Goal: Task Accomplishment & Management: Complete application form

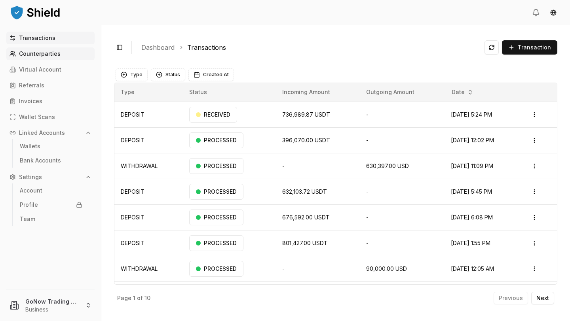
click at [35, 55] on p "Counterparties" at bounding box center [40, 54] width 42 height 6
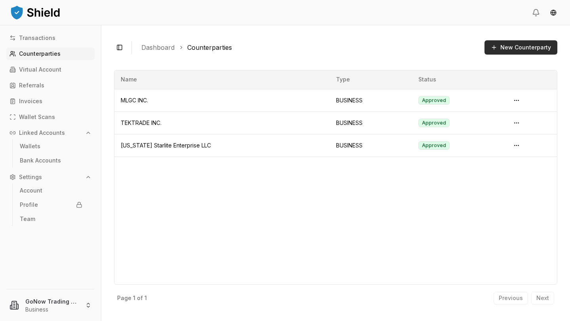
click at [515, 50] on button "New Counterparty" at bounding box center [520, 47] width 73 height 14
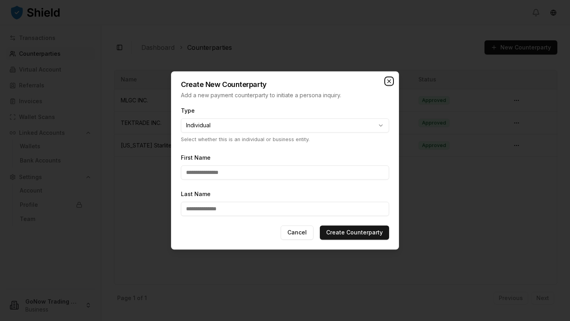
click at [390, 83] on icon "button" at bounding box center [389, 81] width 6 height 6
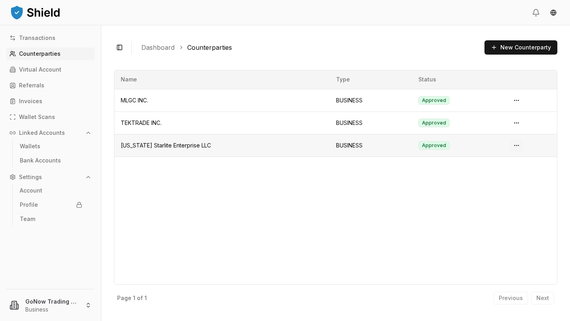
click at [514, 146] on html "Transactions Counterparties Virtual Account Referrals Invoices Wallet Scans Lin…" at bounding box center [285, 160] width 570 height 321
click at [411, 196] on html "Transactions Counterparties Virtual Account Referrals Invoices Wallet Scans Lin…" at bounding box center [285, 160] width 570 height 321
click at [341, 150] on td "BUSINESS" at bounding box center [371, 146] width 82 height 23
click at [198, 147] on td "[US_STATE] Starlite Enterprise LLC" at bounding box center [221, 146] width 215 height 23
click at [500, 51] on button "New Counterparty" at bounding box center [520, 47] width 73 height 14
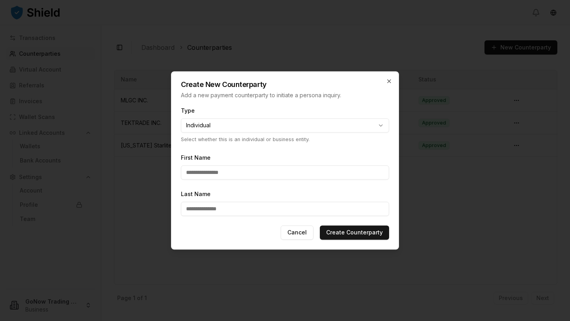
click at [269, 126] on body "**********" at bounding box center [285, 160] width 570 height 321
select select "********"
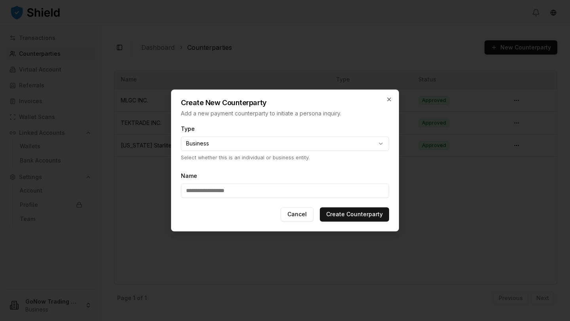
click at [206, 193] on input "Name" at bounding box center [285, 191] width 208 height 14
type input "**********"
click at [349, 213] on button "Create Counterparty" at bounding box center [354, 215] width 69 height 14
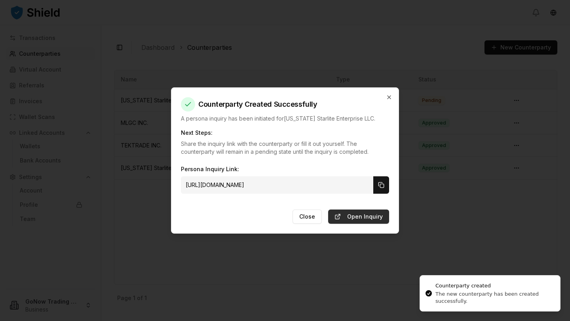
click at [341, 216] on link "Open Inquiry" at bounding box center [358, 217] width 61 height 14
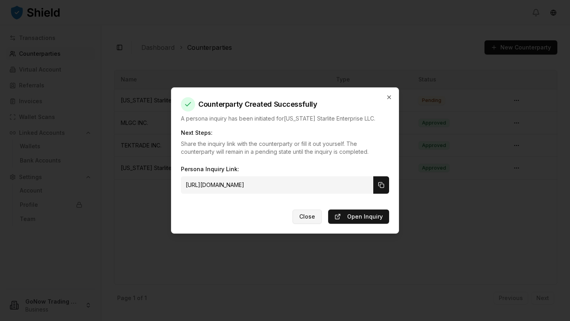
click at [307, 217] on button "Close" at bounding box center [306, 217] width 29 height 14
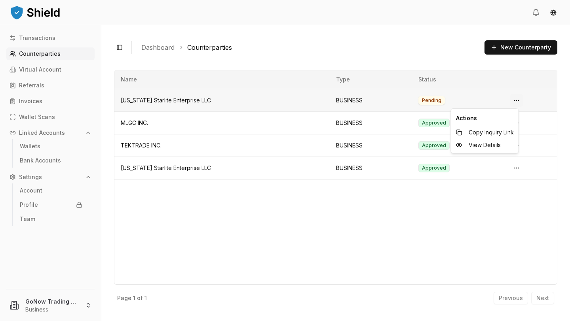
click at [512, 98] on html "Transactions Counterparties Virtual Account Referrals Invoices Wallet Scans Lin…" at bounding box center [285, 160] width 570 height 321
click at [368, 238] on html "Transactions Counterparties Virtual Account Referrals Invoices Wallet Scans Lin…" at bounding box center [285, 160] width 570 height 321
